Goal: Check status: Check status

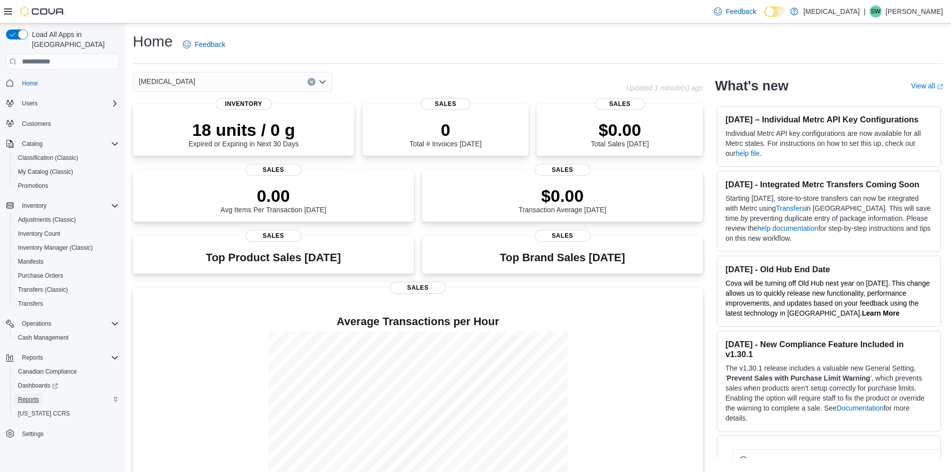
click at [23, 396] on span "Reports" at bounding box center [28, 400] width 21 height 8
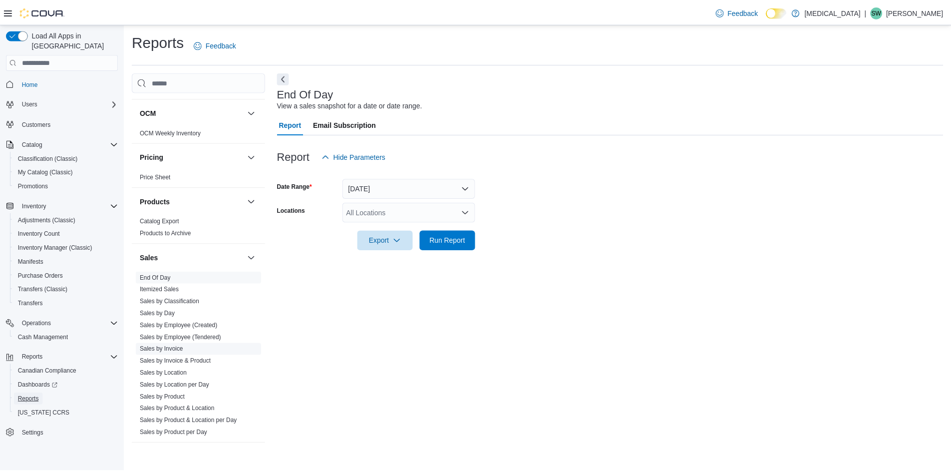
scroll to position [549, 0]
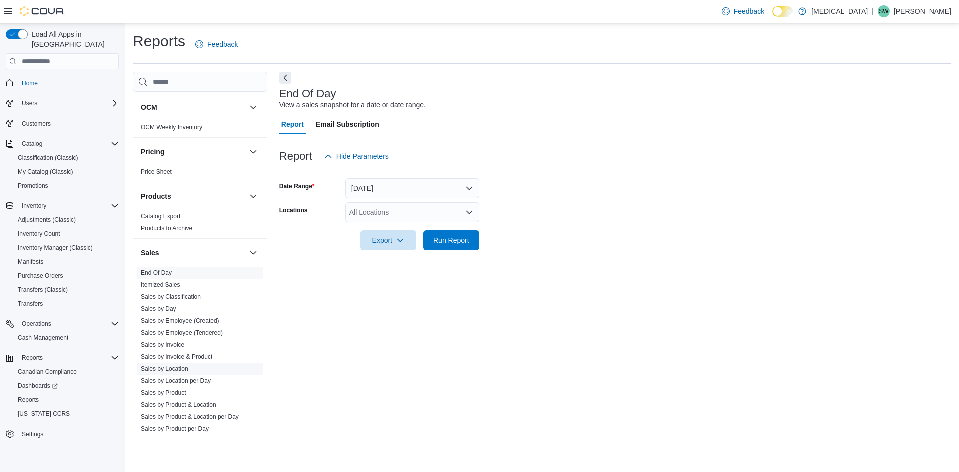
click at [163, 368] on link "Sales by Location" at bounding box center [164, 368] width 47 height 7
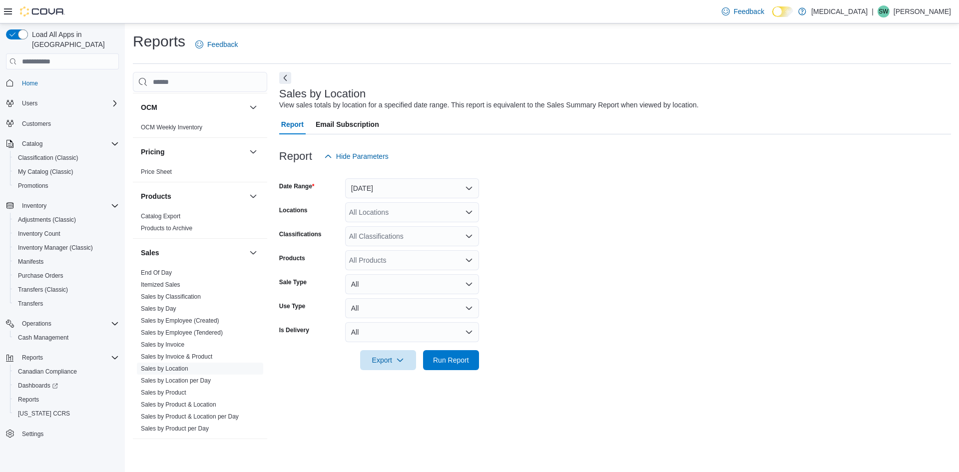
click at [421, 209] on div "All Locations" at bounding box center [412, 212] width 134 height 20
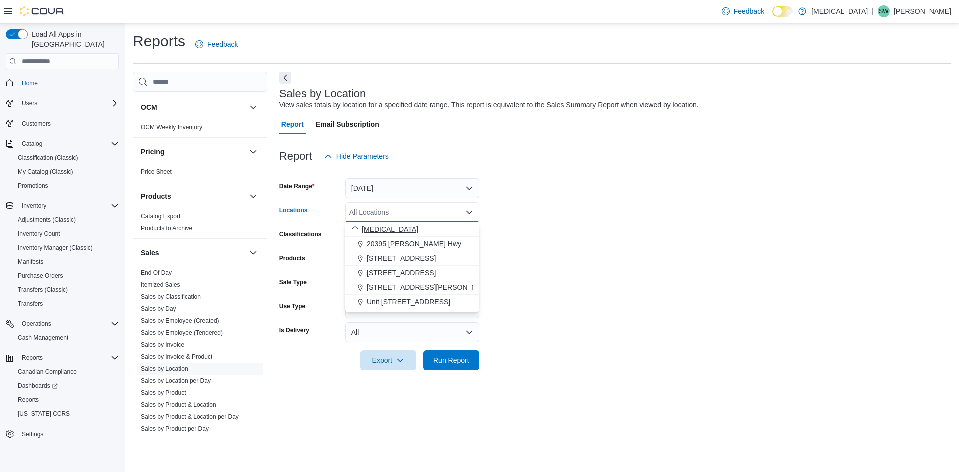
click at [413, 223] on button "[MEDICAL_DATA]" at bounding box center [412, 229] width 134 height 14
click at [547, 241] on form "Date Range [DATE] Locations [MEDICAL_DATA] Combo box. Selected. [MEDICAL_DATA].…" at bounding box center [615, 268] width 672 height 204
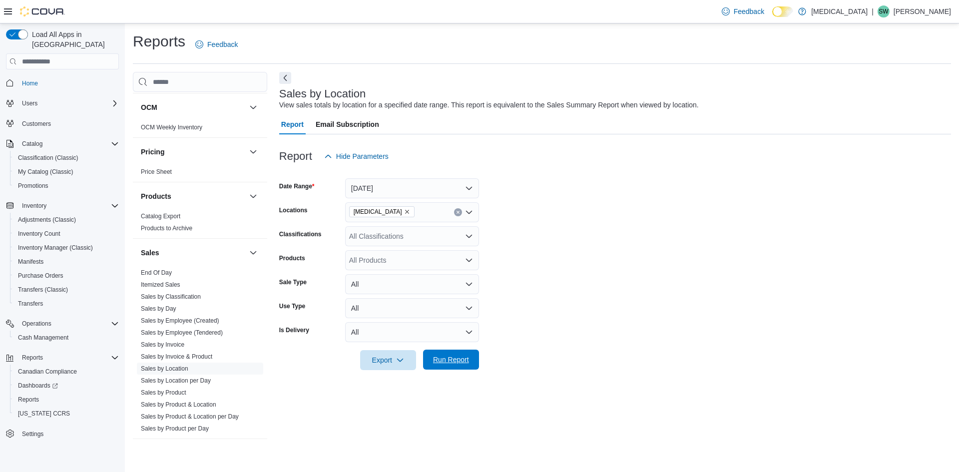
click at [456, 370] on span "Run Report" at bounding box center [451, 360] width 44 height 20
